Goal: Find specific page/section: Find specific page/section

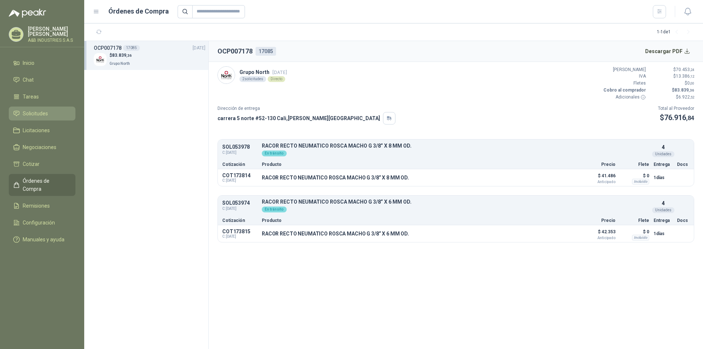
click at [42, 107] on link "Solicitudes" at bounding box center [42, 114] width 67 height 14
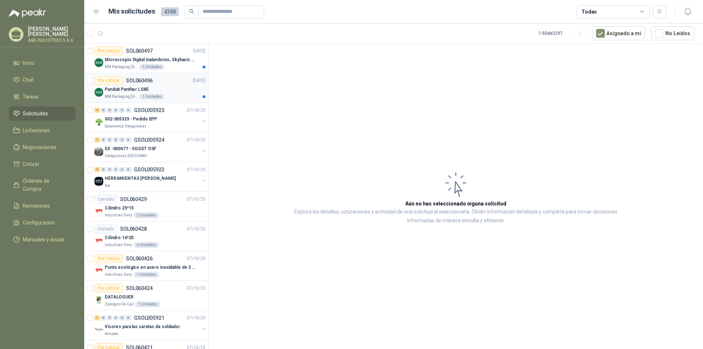
click at [115, 95] on p "MM Packaging [GEOGRAPHIC_DATA]" at bounding box center [121, 97] width 33 height 6
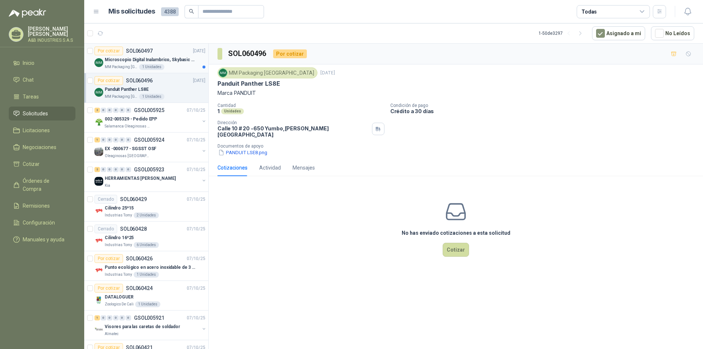
click at [170, 67] on div "MM Packaging [GEOGRAPHIC_DATA] 1 Unidades" at bounding box center [155, 67] width 101 height 6
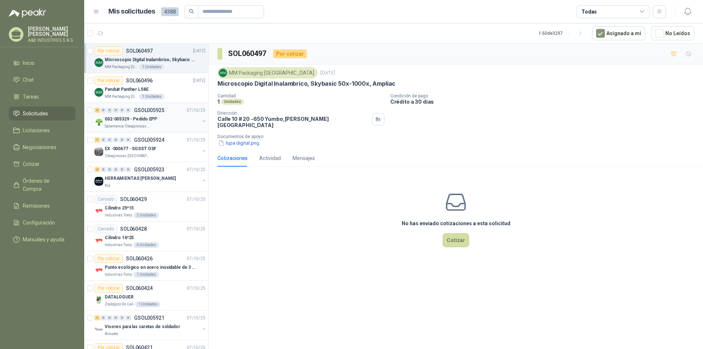
click at [124, 123] on p "Salamanca Oleaginosas SAS" at bounding box center [128, 126] width 46 height 6
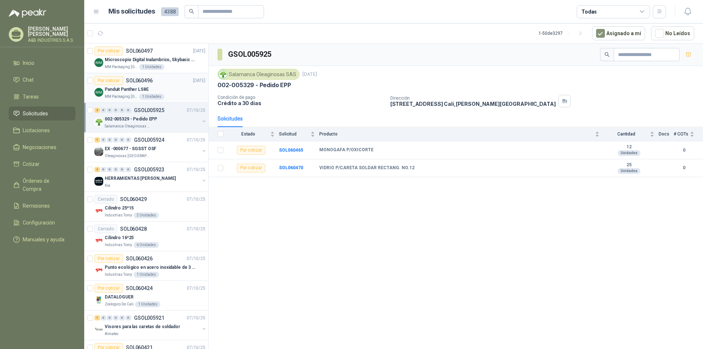
click at [182, 90] on div "Panduit Panther LS8E" at bounding box center [155, 89] width 101 height 9
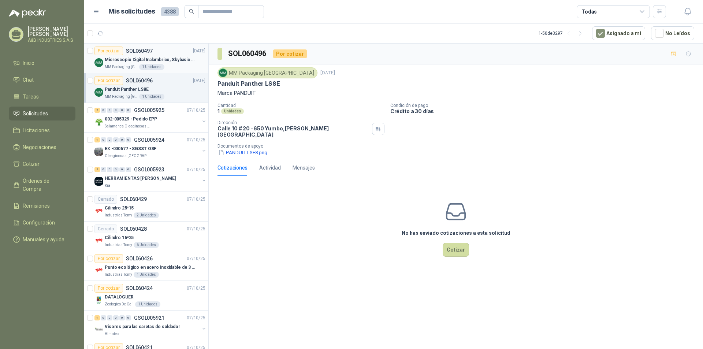
click at [172, 69] on div "MM Packaging [GEOGRAPHIC_DATA] 1 Unidades" at bounding box center [155, 67] width 101 height 6
